Goal: Task Accomplishment & Management: Manage account settings

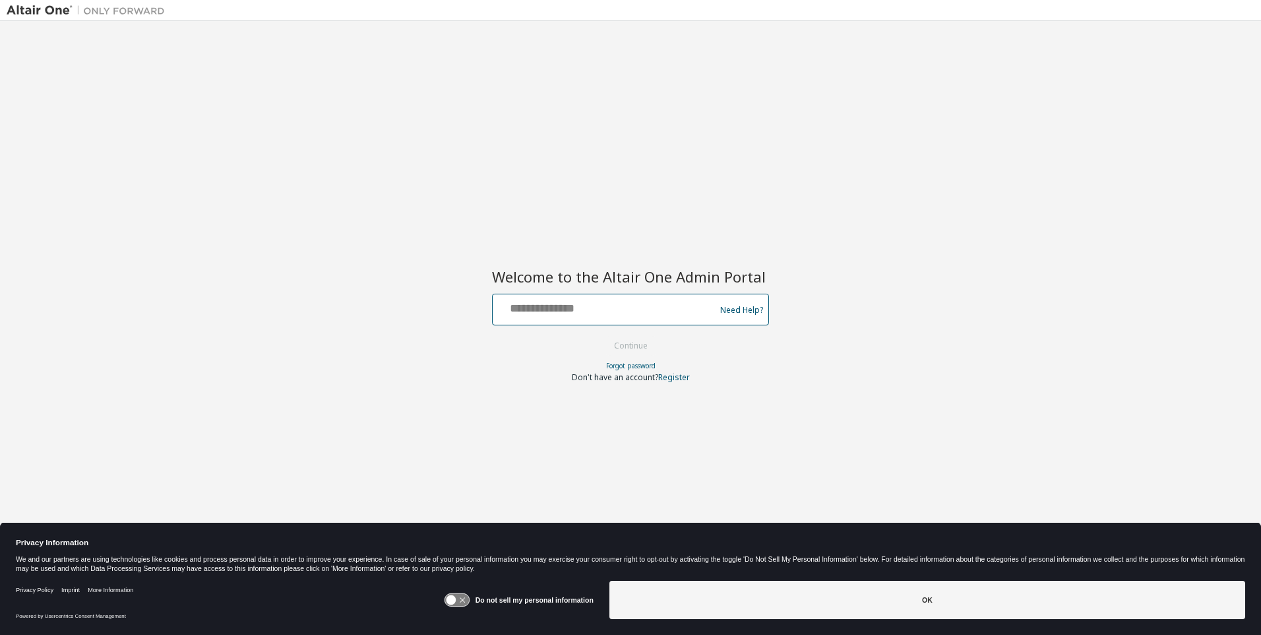
click at [606, 307] on input "text" at bounding box center [606, 306] width 216 height 19
type input "**********"
click at [631, 346] on button "Continue" at bounding box center [630, 346] width 61 height 20
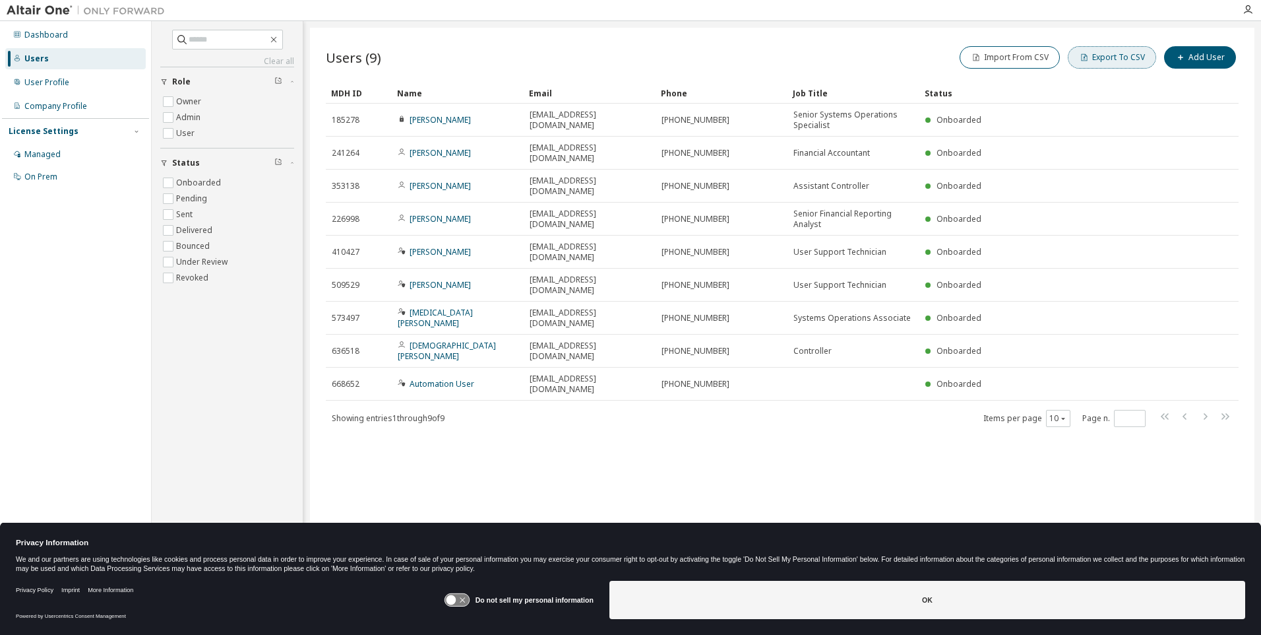
click at [1115, 57] on button "Export To CSV" at bounding box center [1112, 57] width 88 height 22
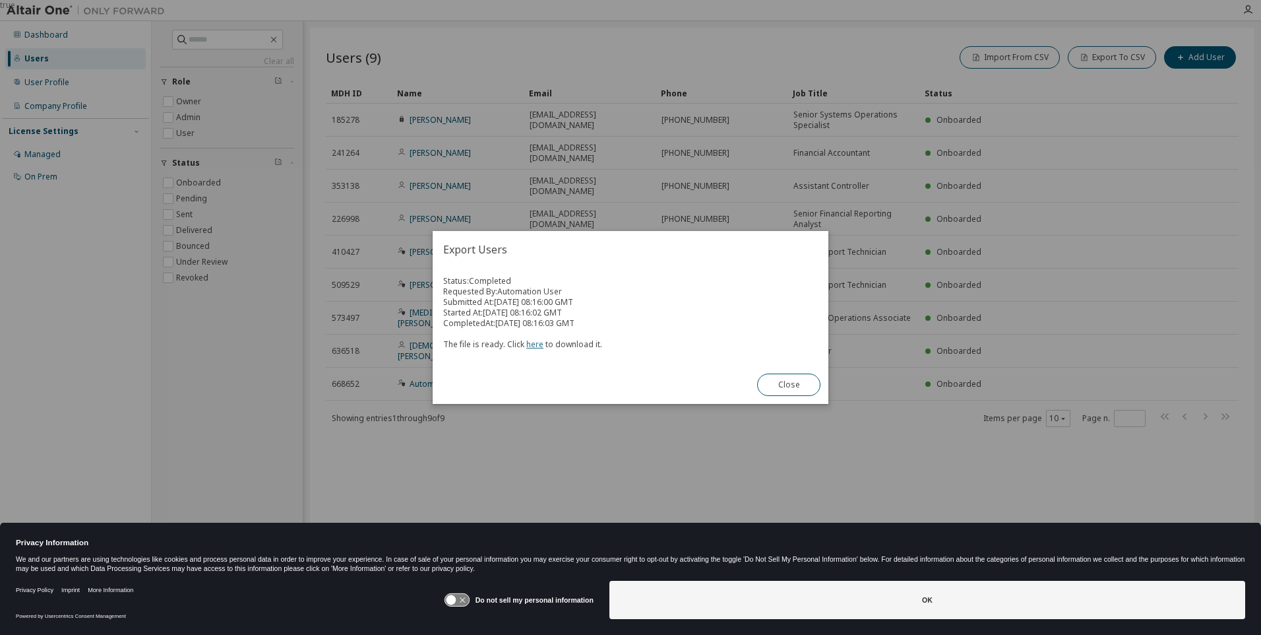
click at [532, 344] on link "here" at bounding box center [534, 343] width 17 height 11
click at [789, 385] on button "Close" at bounding box center [788, 384] width 63 height 22
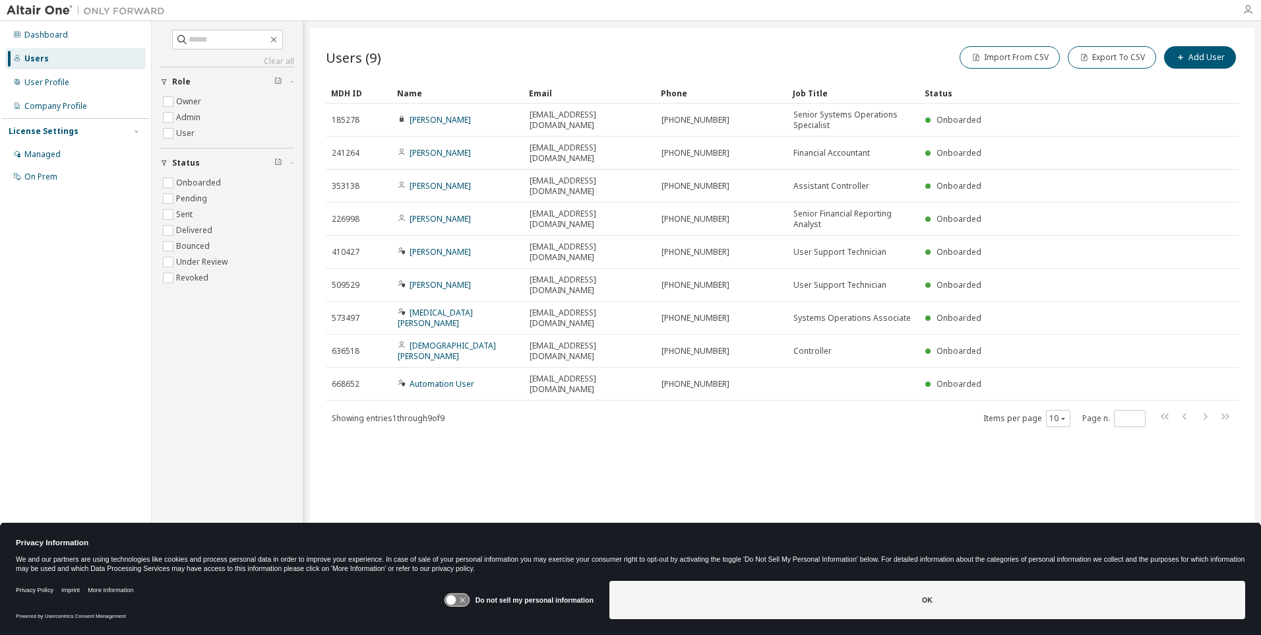
click at [1248, 10] on icon "button" at bounding box center [1248, 10] width 11 height 11
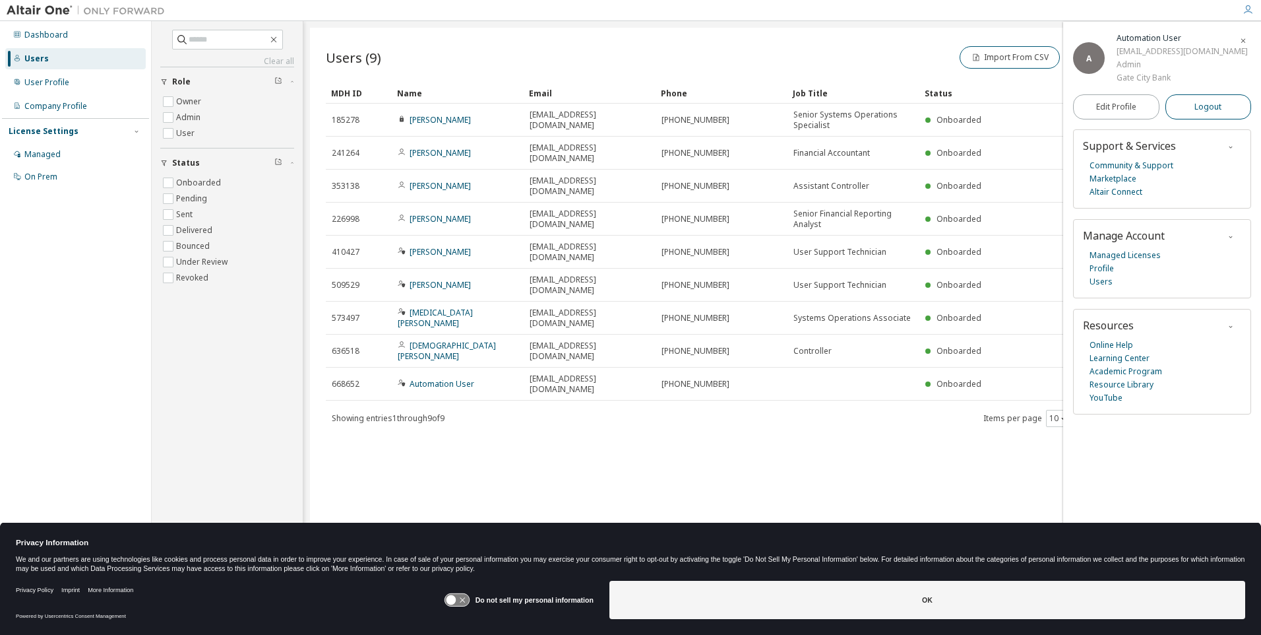
click at [1209, 113] on span "Logout" at bounding box center [1208, 106] width 27 height 13
